Goal: Task Accomplishment & Management: Complete application form

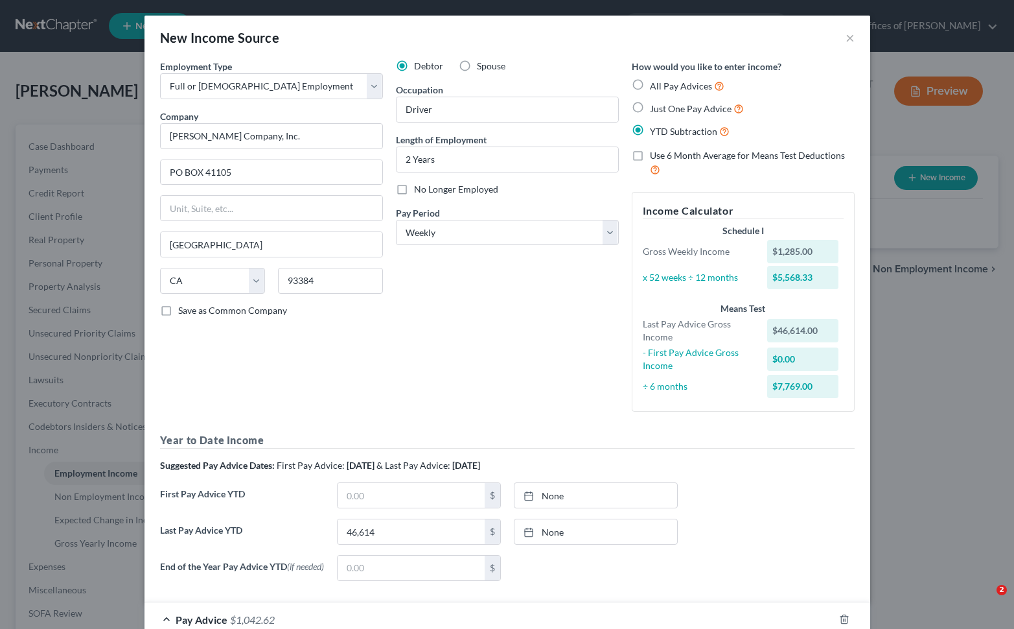
select select "0"
select select "4"
select select "3"
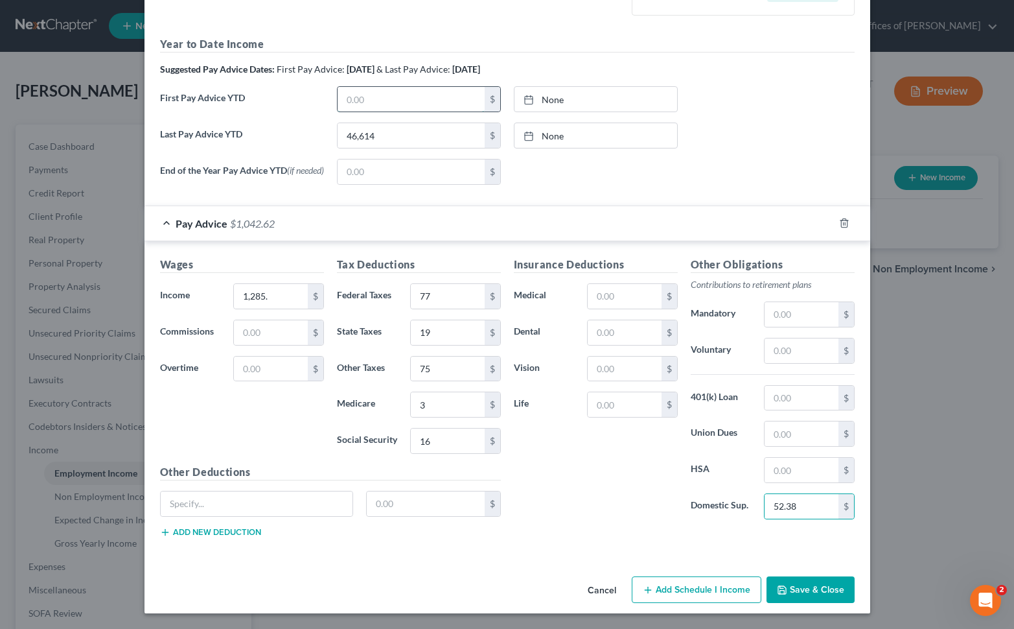
click at [395, 94] on input "text" at bounding box center [411, 99] width 147 height 25
type input "6,074."
click at [822, 585] on button "Save & Close" at bounding box center [811, 589] width 88 height 27
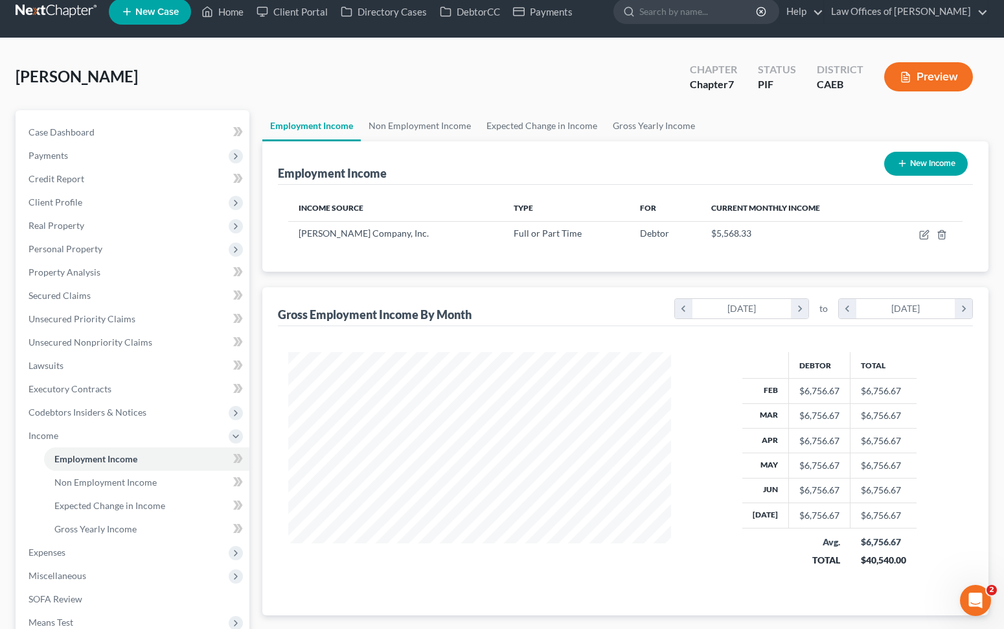
scroll to position [0, 0]
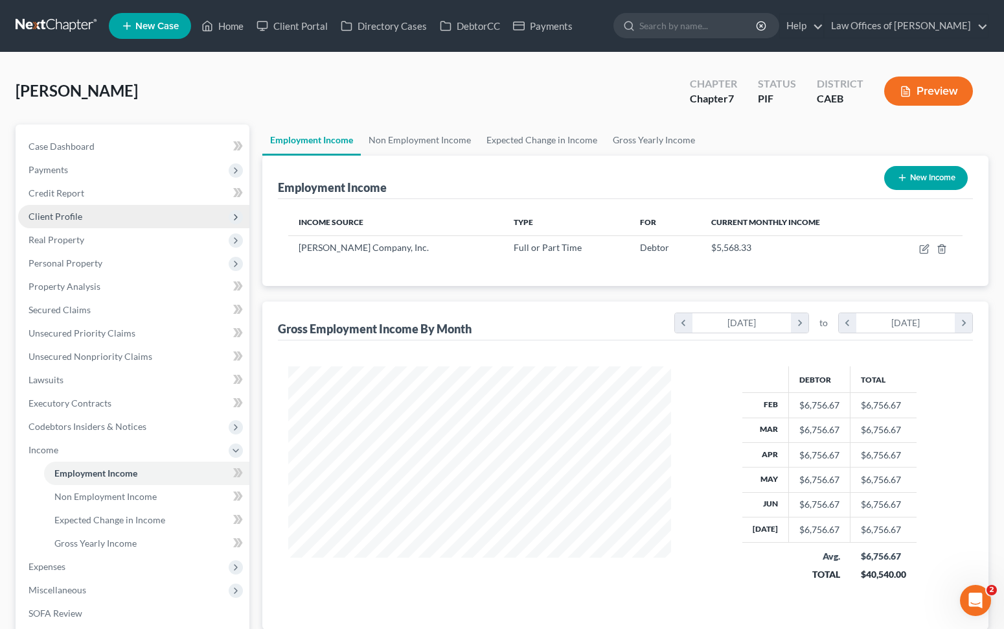
click at [80, 216] on span "Client Profile" at bounding box center [56, 216] width 54 height 11
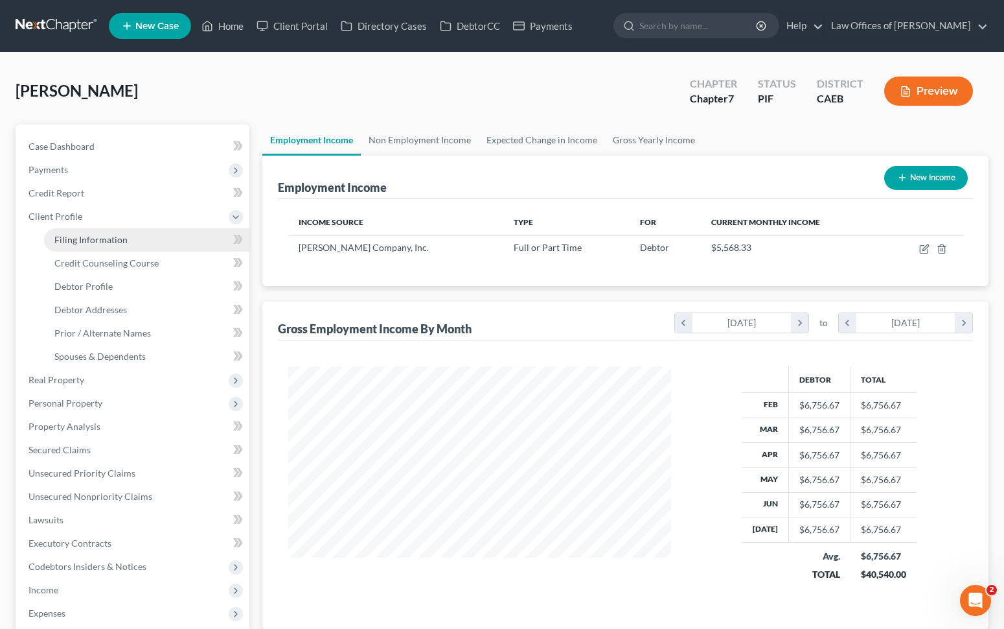
click at [108, 236] on span "Filing Information" at bounding box center [90, 239] width 73 height 11
select select "1"
select select "0"
select select "8"
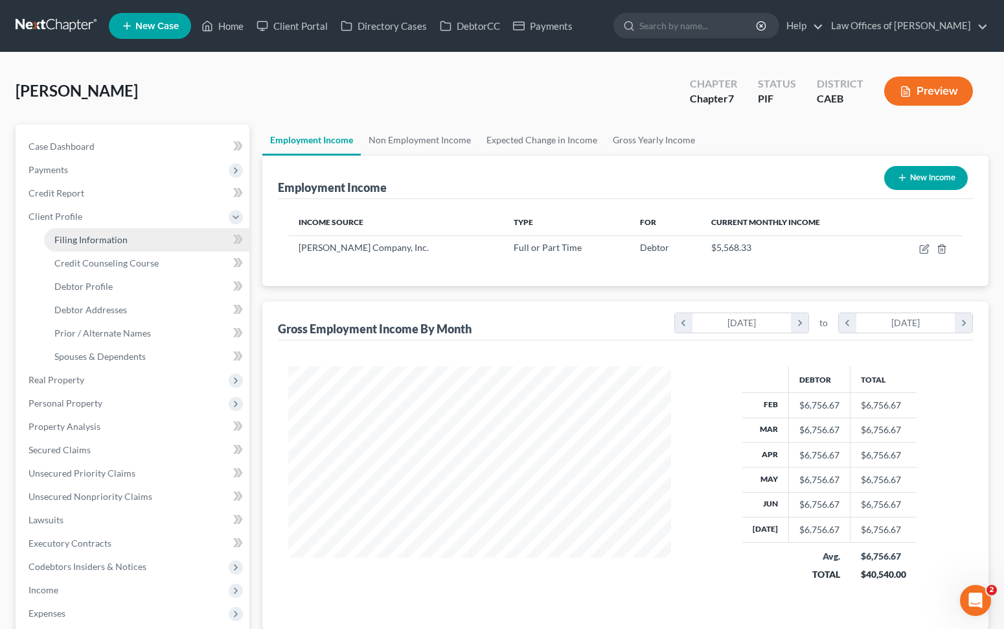
select select "0"
select select "4"
select select "1"
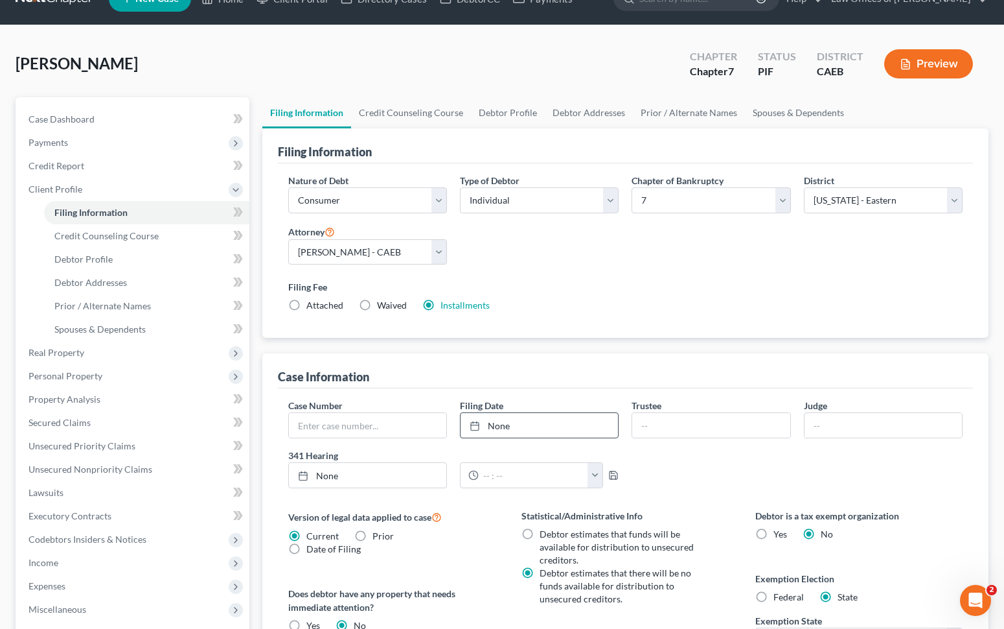
scroll to position [264, 0]
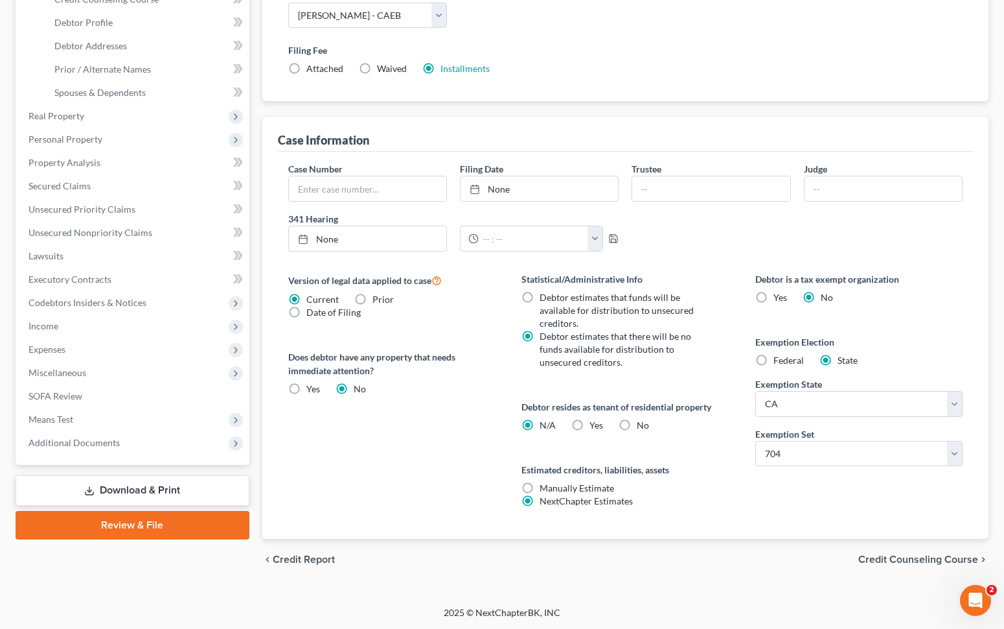
click at [637, 423] on label "No" at bounding box center [643, 425] width 12 height 13
click at [642, 423] on input "No" at bounding box center [646, 423] width 8 height 8
radio input "true"
radio input "false"
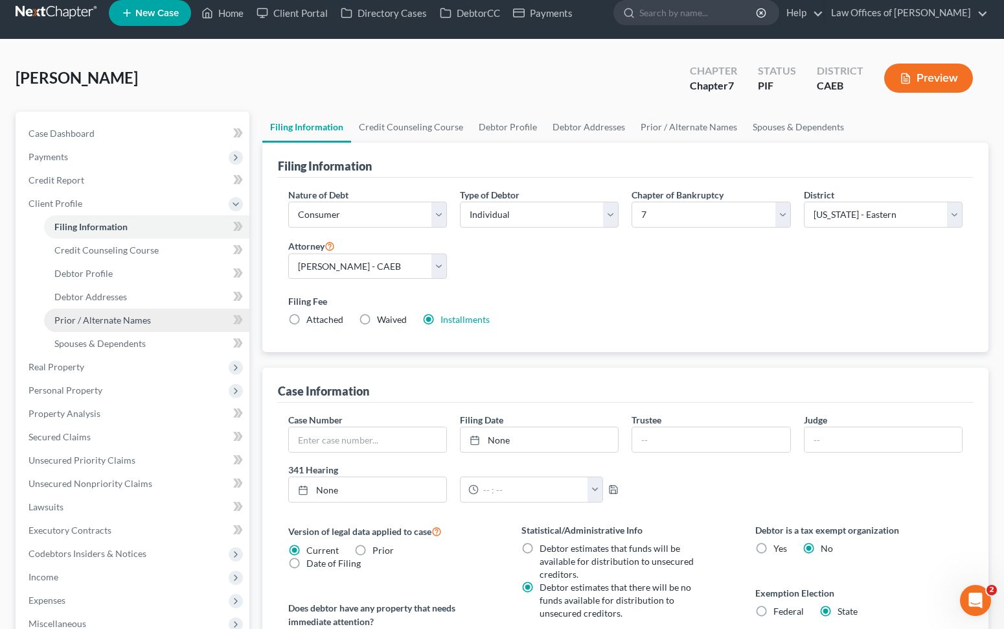
scroll to position [0, 0]
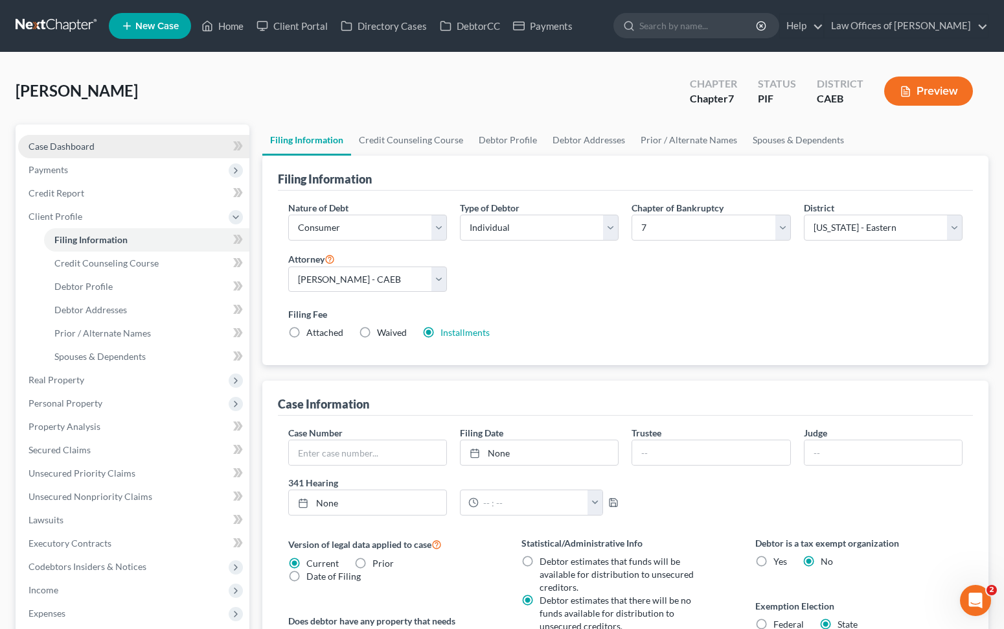
click at [128, 153] on link "Case Dashboard" at bounding box center [133, 146] width 231 height 23
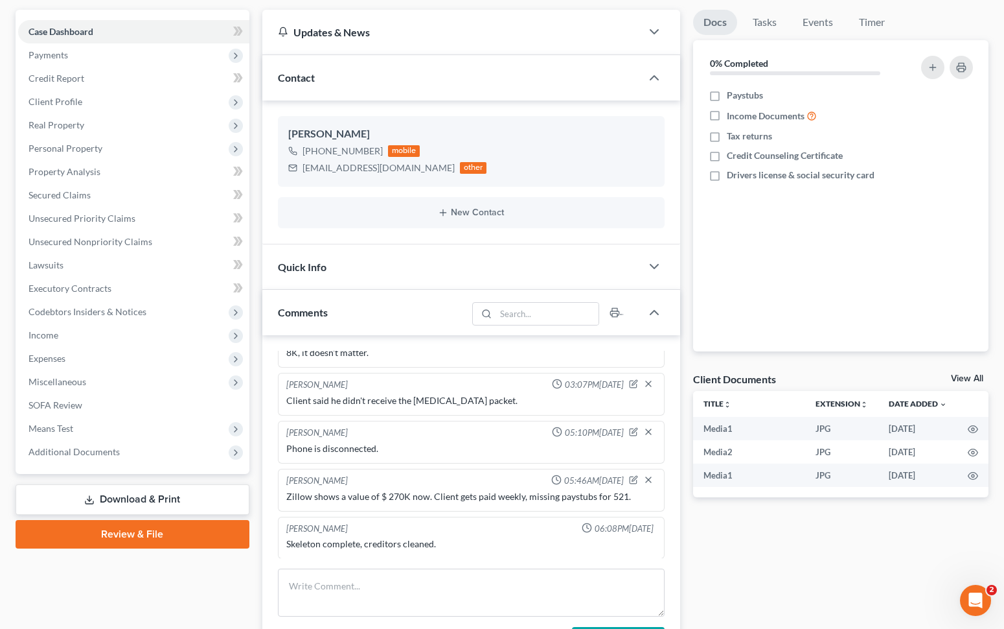
scroll to position [117, 0]
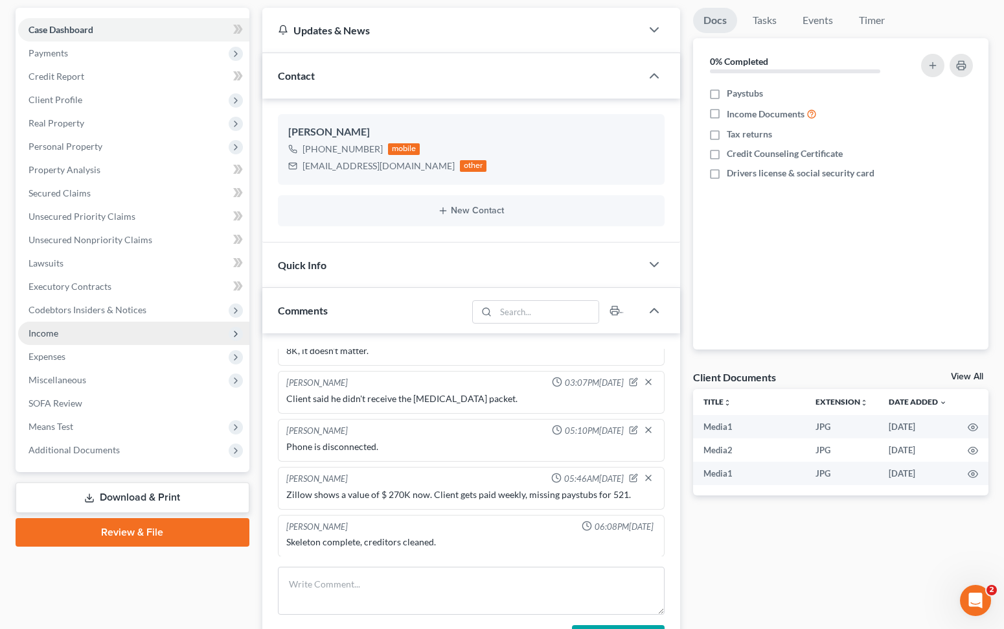
click at [69, 334] on span "Income" at bounding box center [133, 332] width 231 height 23
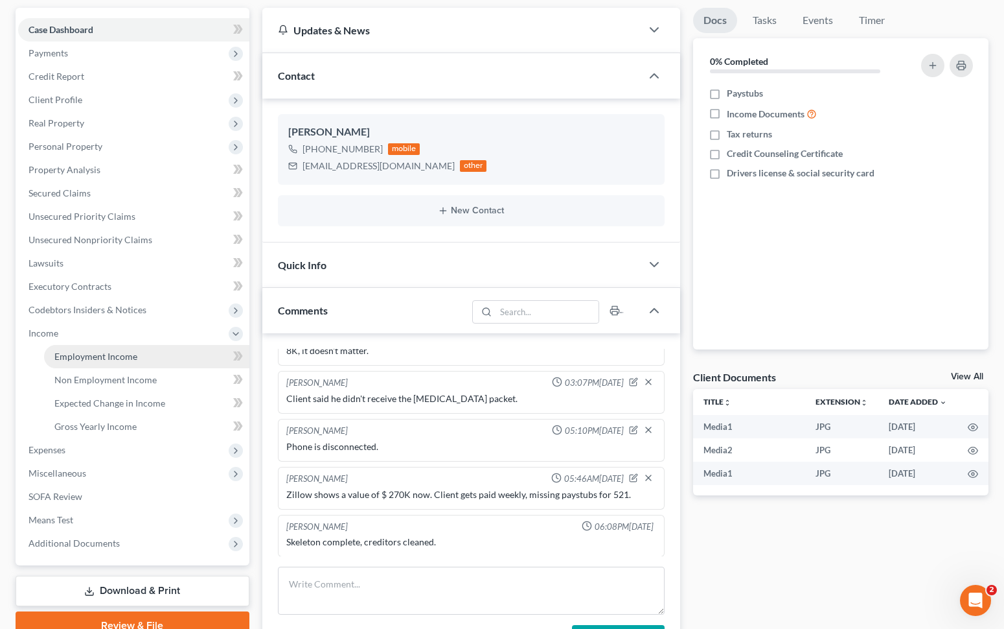
click at [122, 351] on span "Employment Income" at bounding box center [95, 356] width 83 height 11
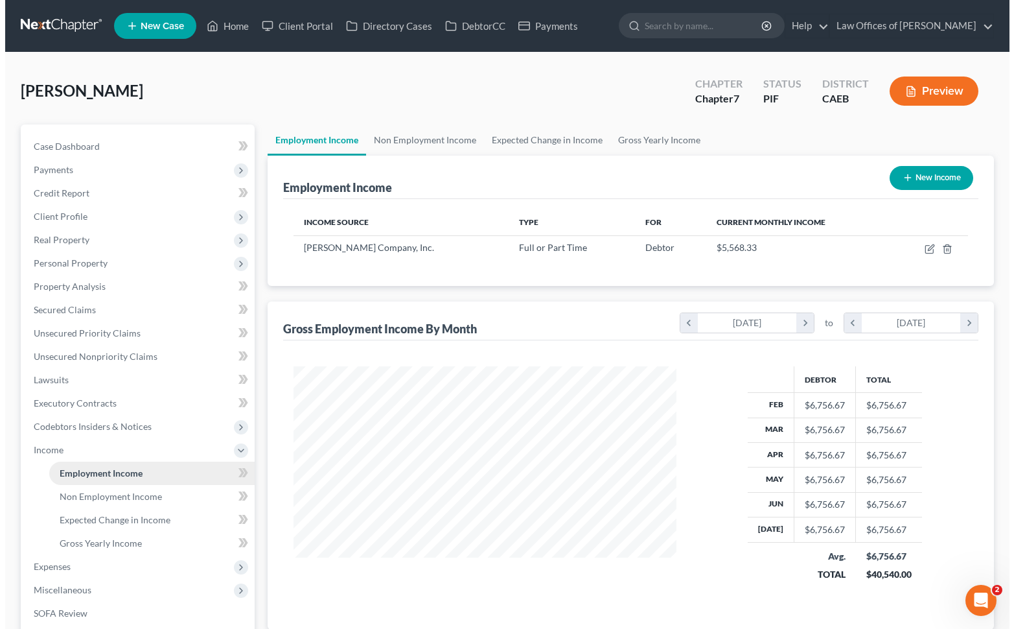
scroll to position [232, 409]
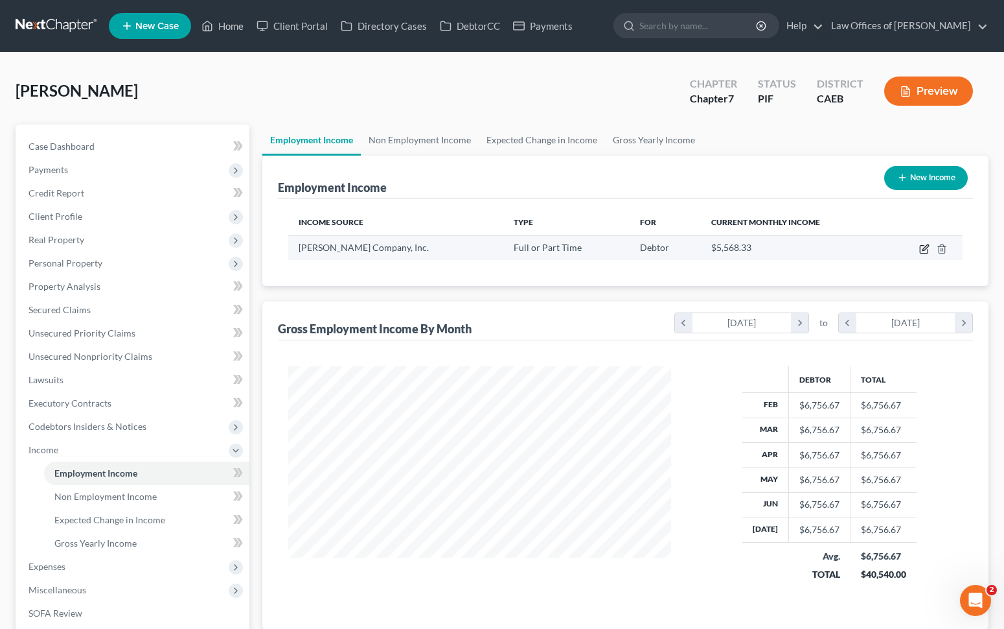
click at [921, 252] on icon "button" at bounding box center [925, 249] width 10 height 10
select select "0"
select select "4"
select select "3"
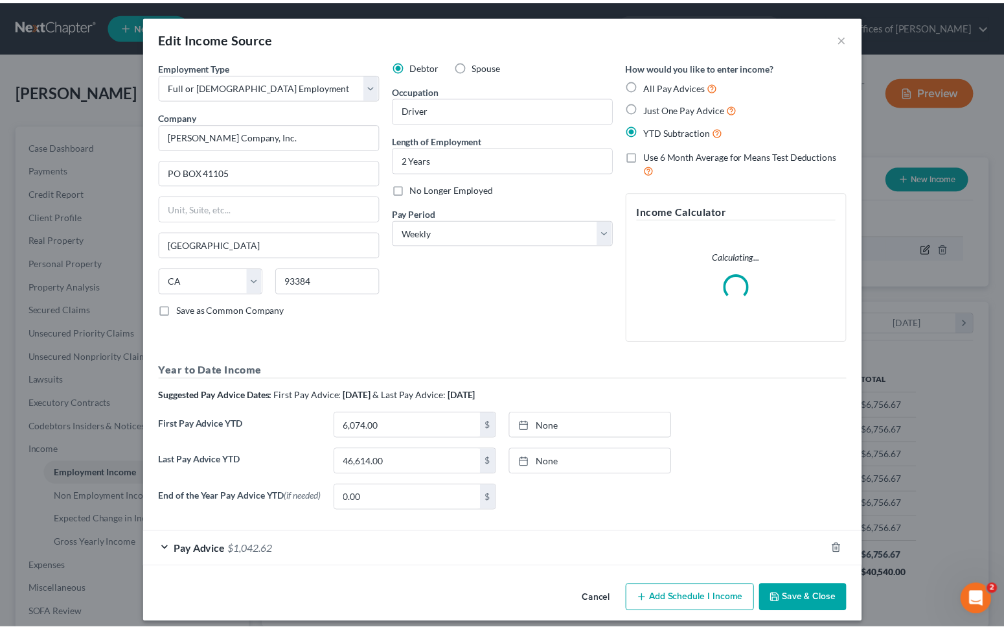
scroll to position [232, 413]
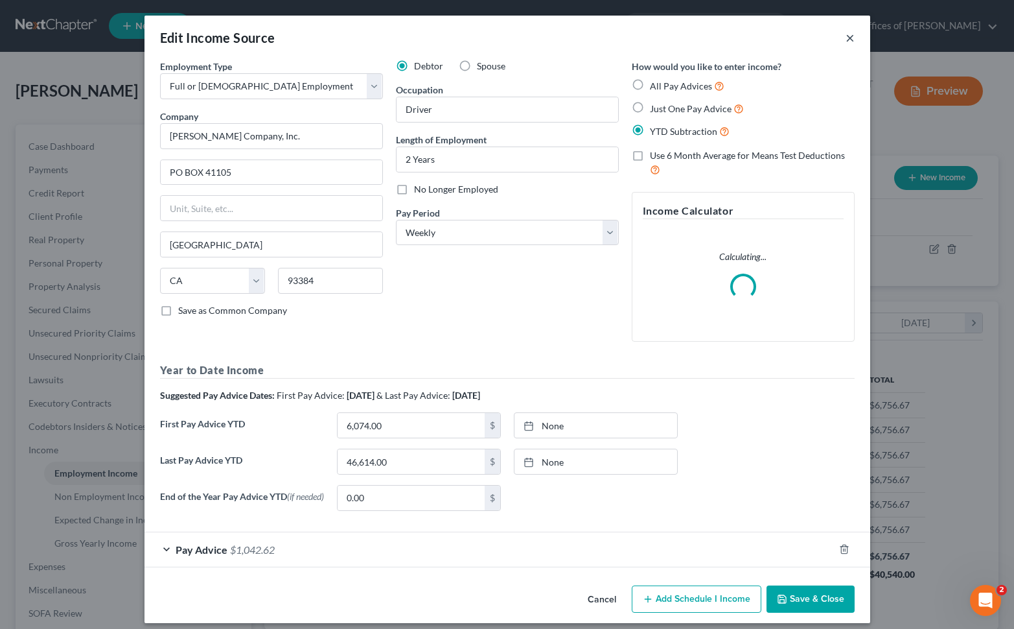
click at [846, 37] on button "×" at bounding box center [850, 38] width 9 height 16
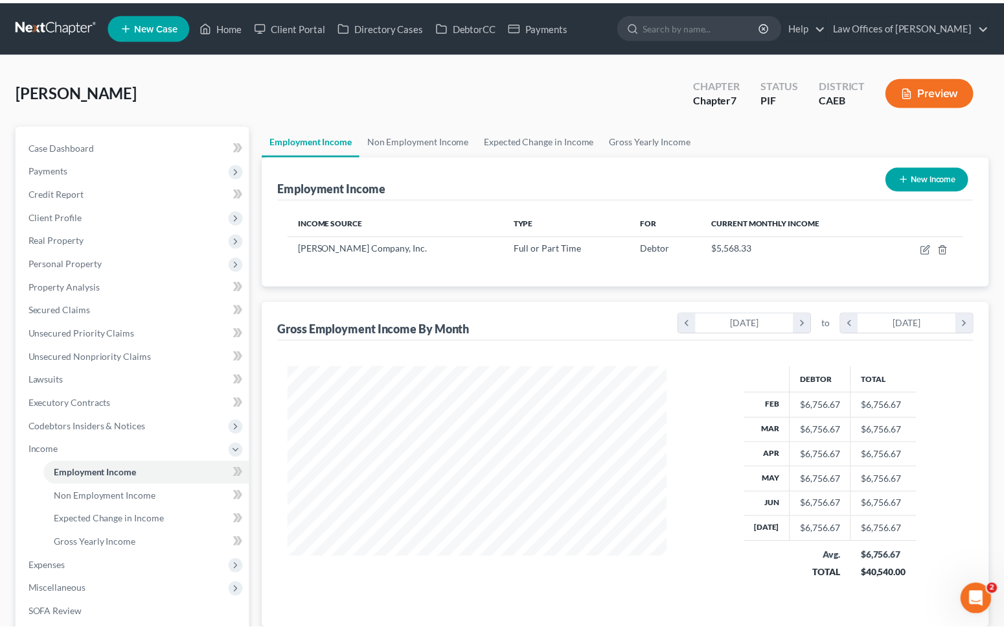
scroll to position [647774, 647598]
